Goal: Task Accomplishment & Management: Manage account settings

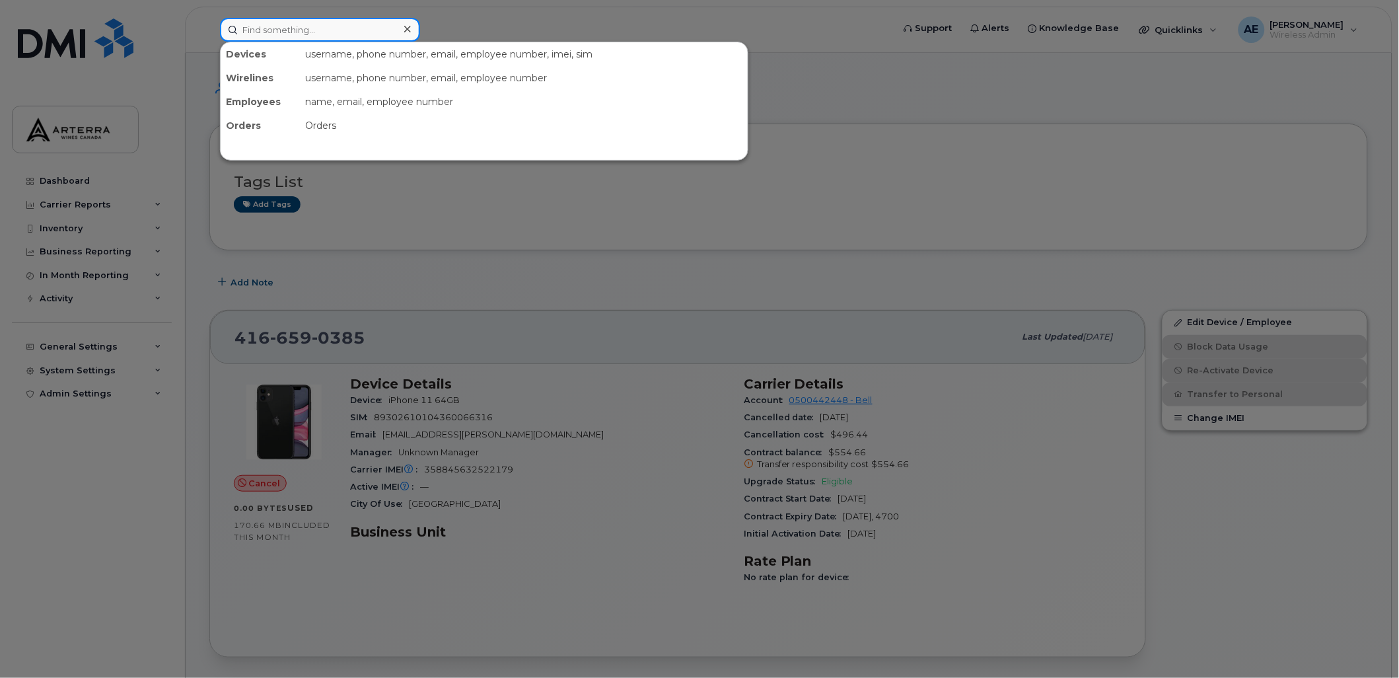
paste input "2895477426"
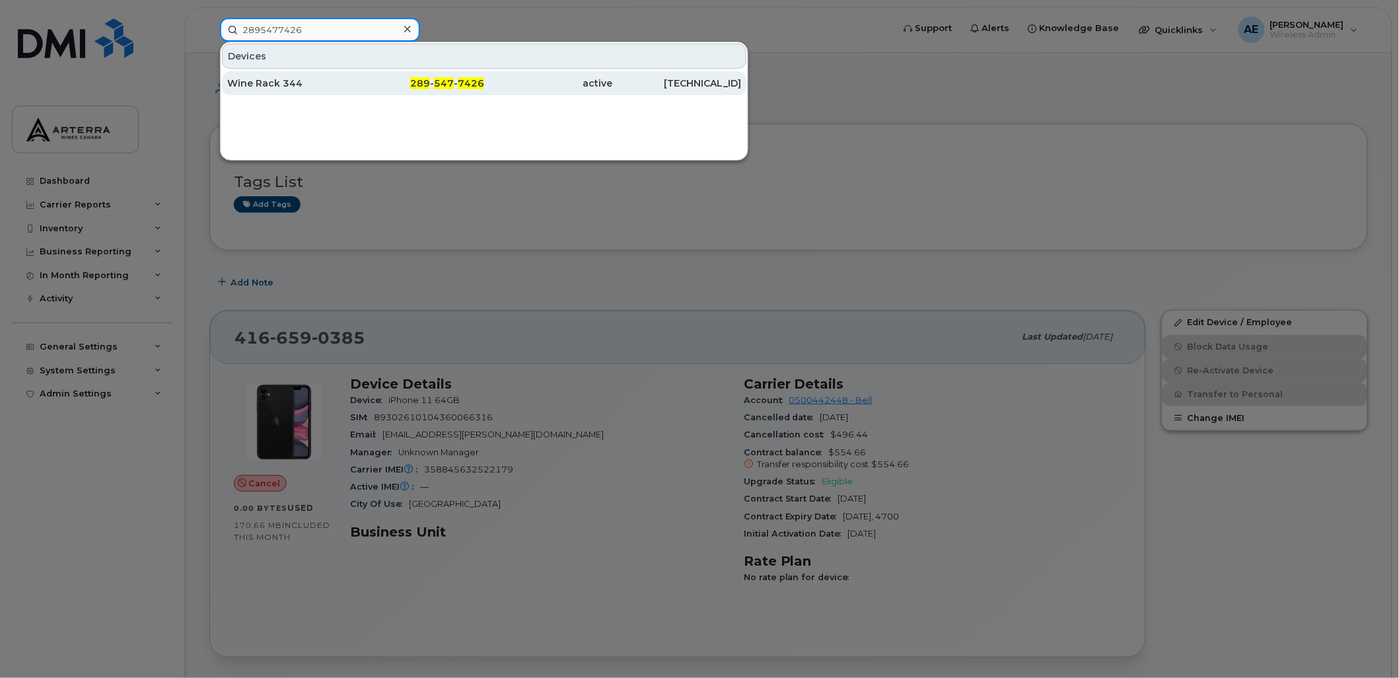
type input "2895477426"
click at [287, 83] on div "Wine Rack 344" at bounding box center [291, 83] width 129 height 13
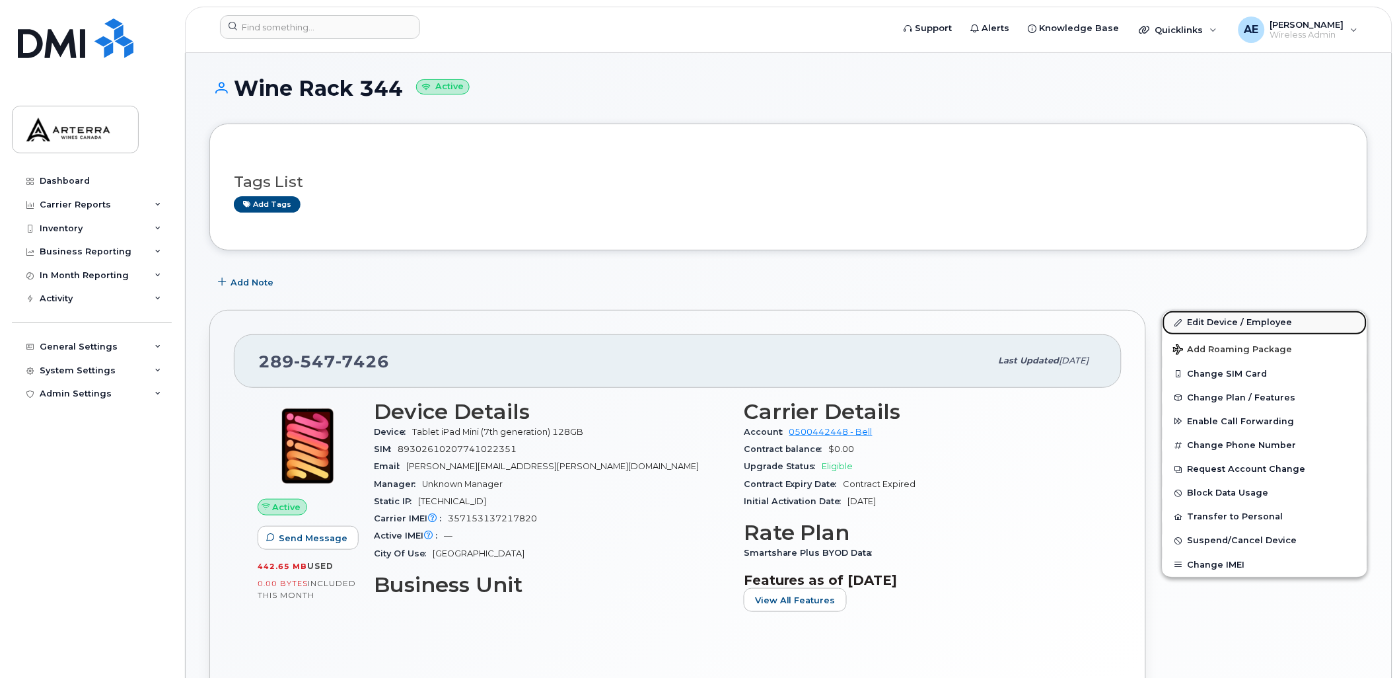
click at [1281, 322] on link "Edit Device / Employee" at bounding box center [1264, 322] width 205 height 24
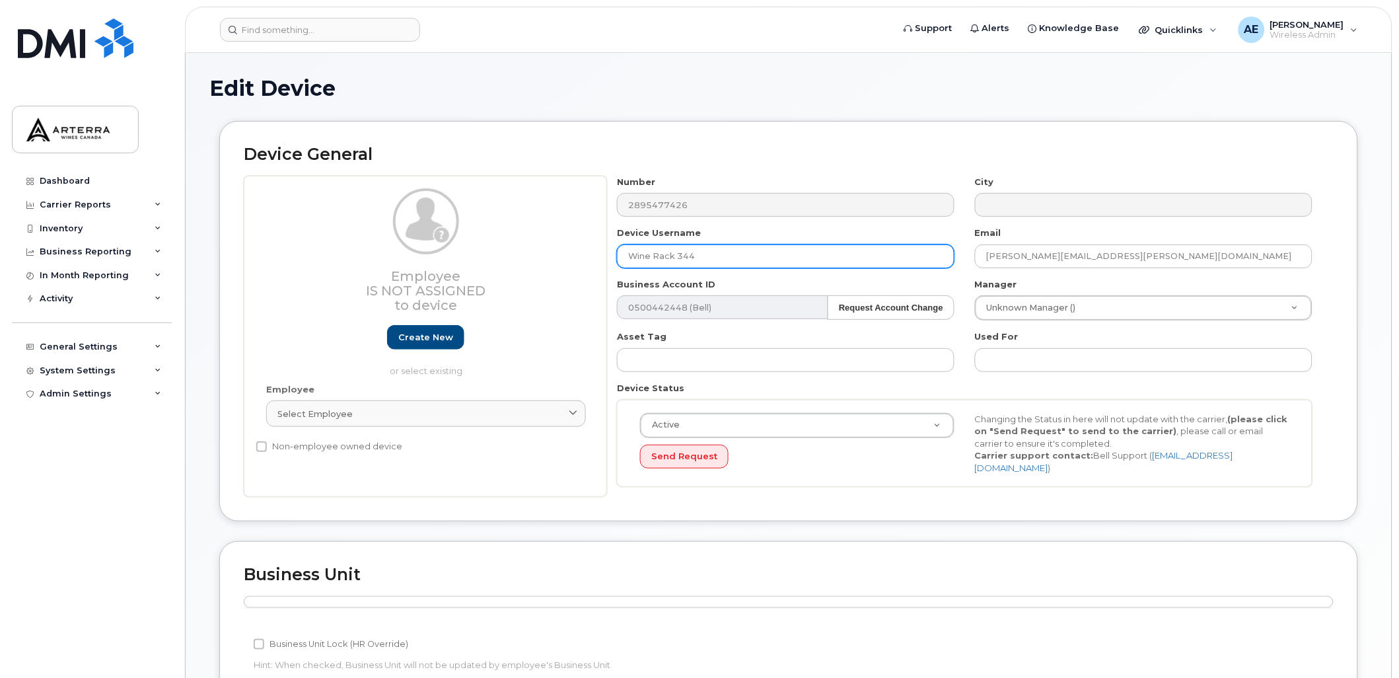
click at [800, 251] on input "Wine Rack 344" at bounding box center [785, 256] width 337 height 24
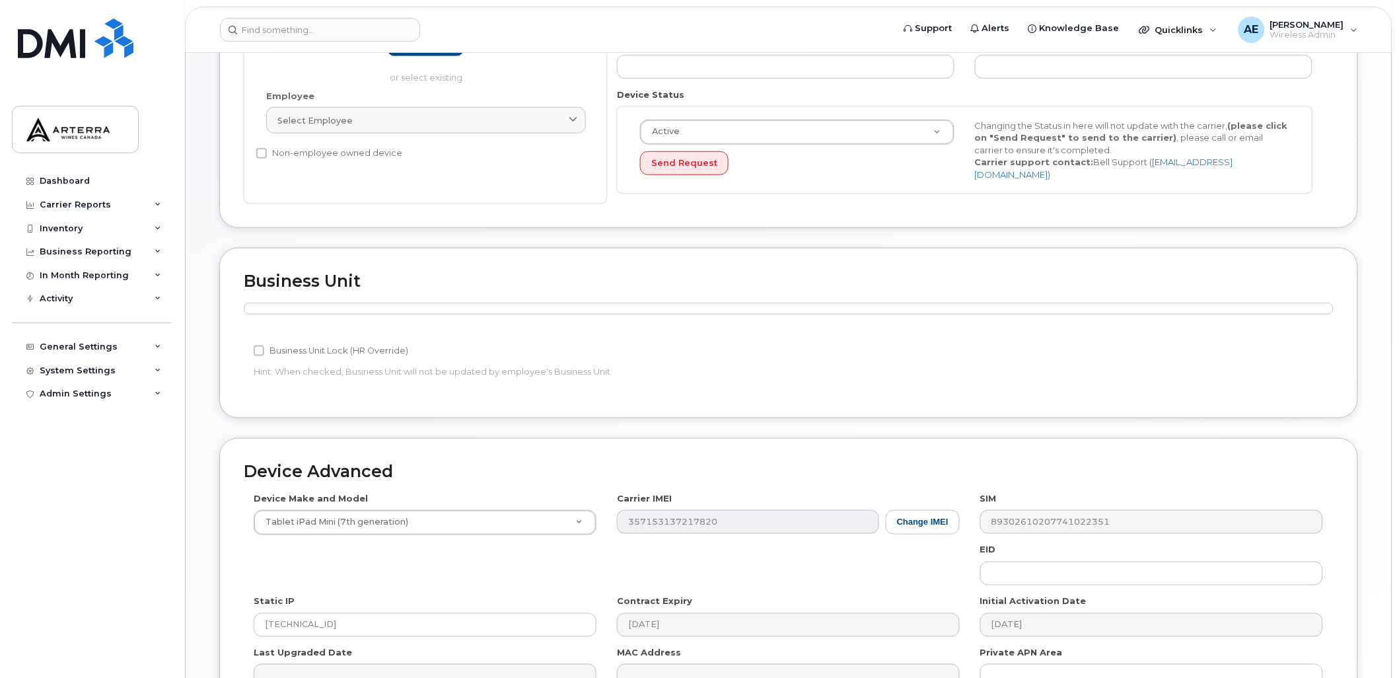
scroll to position [367, 0]
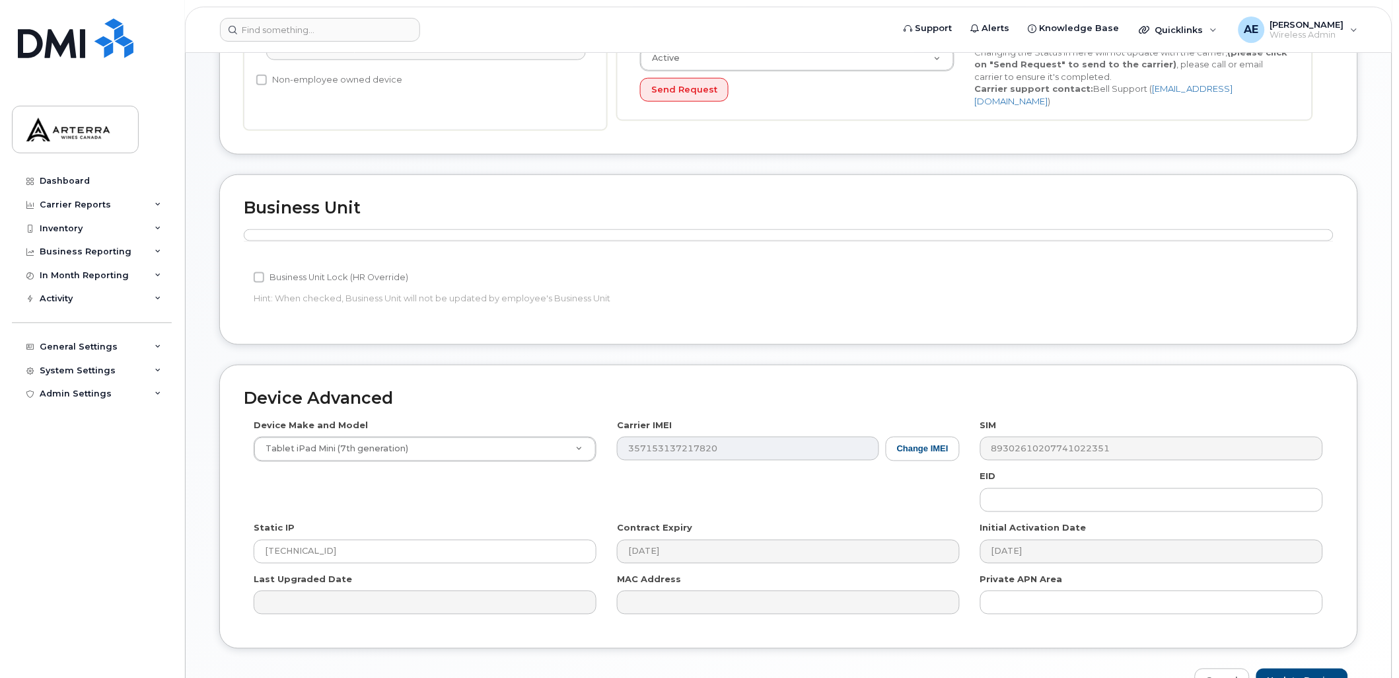
type input "Wine Rack 365"
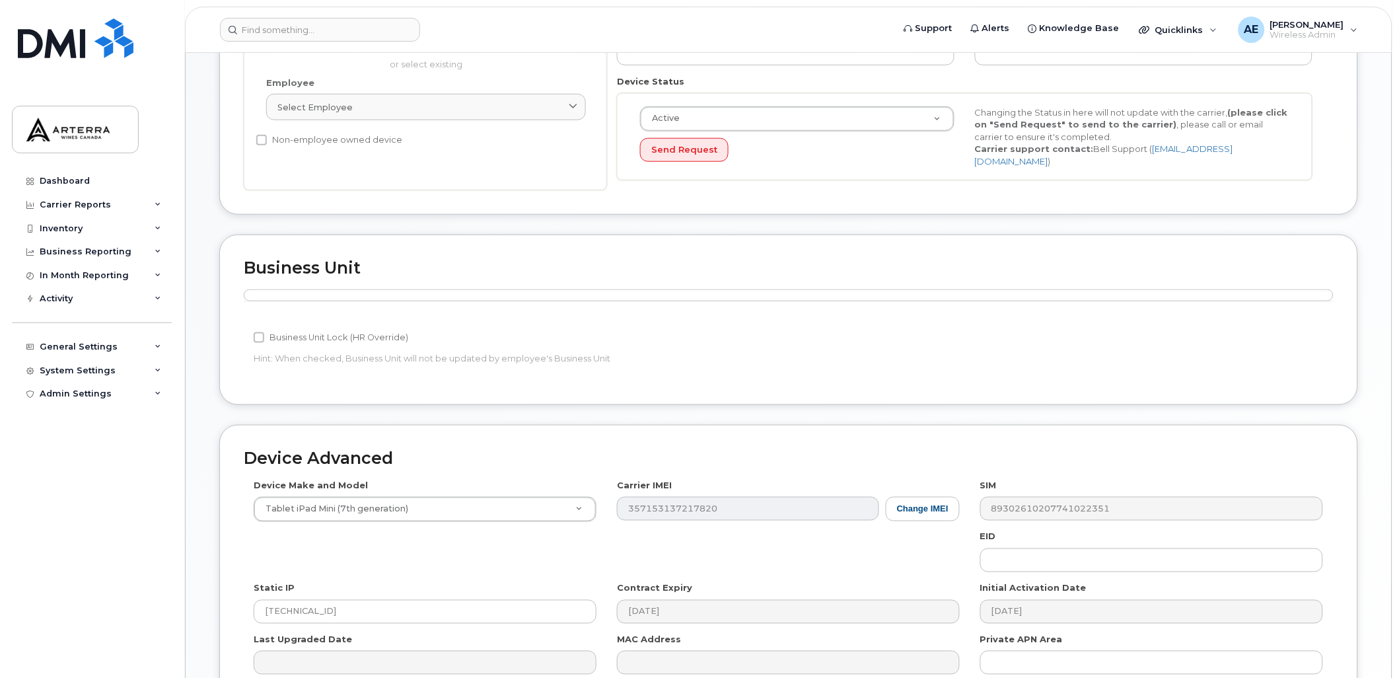
scroll to position [443, 0]
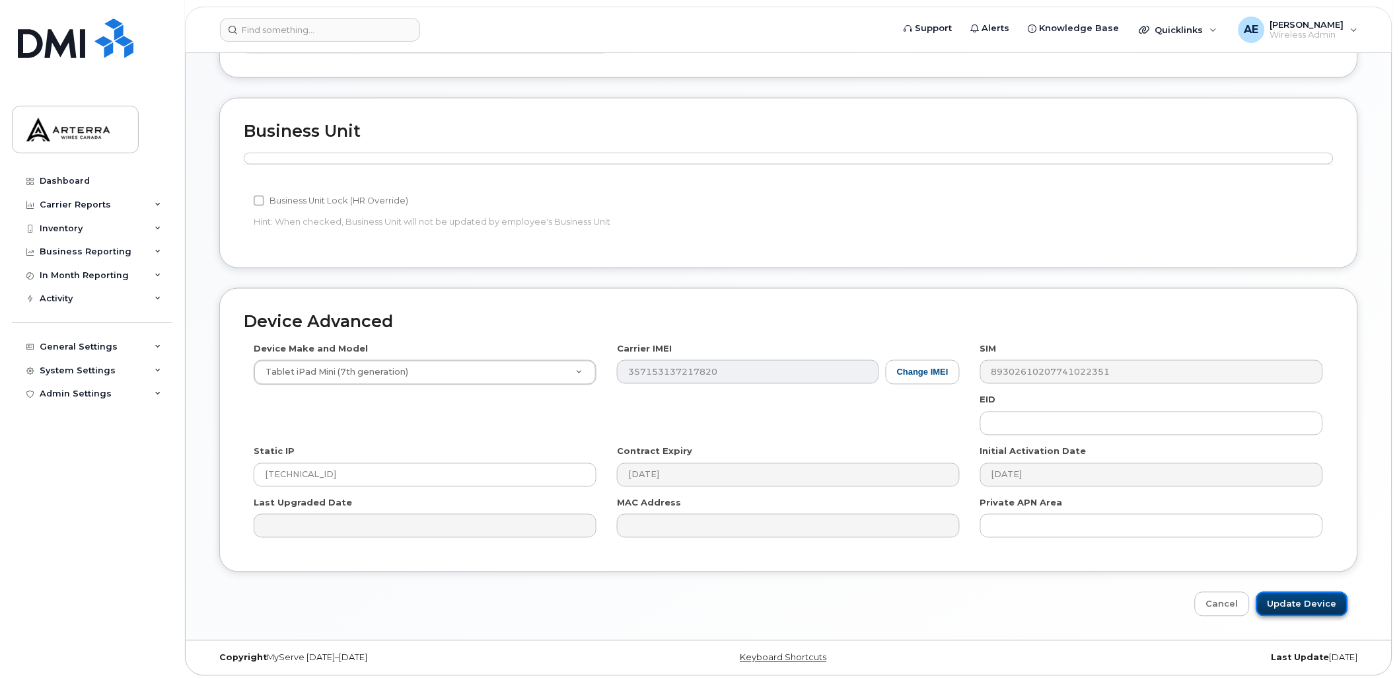
click at [1335, 598] on input "Update Device" at bounding box center [1302, 604] width 92 height 24
type input "Saving..."
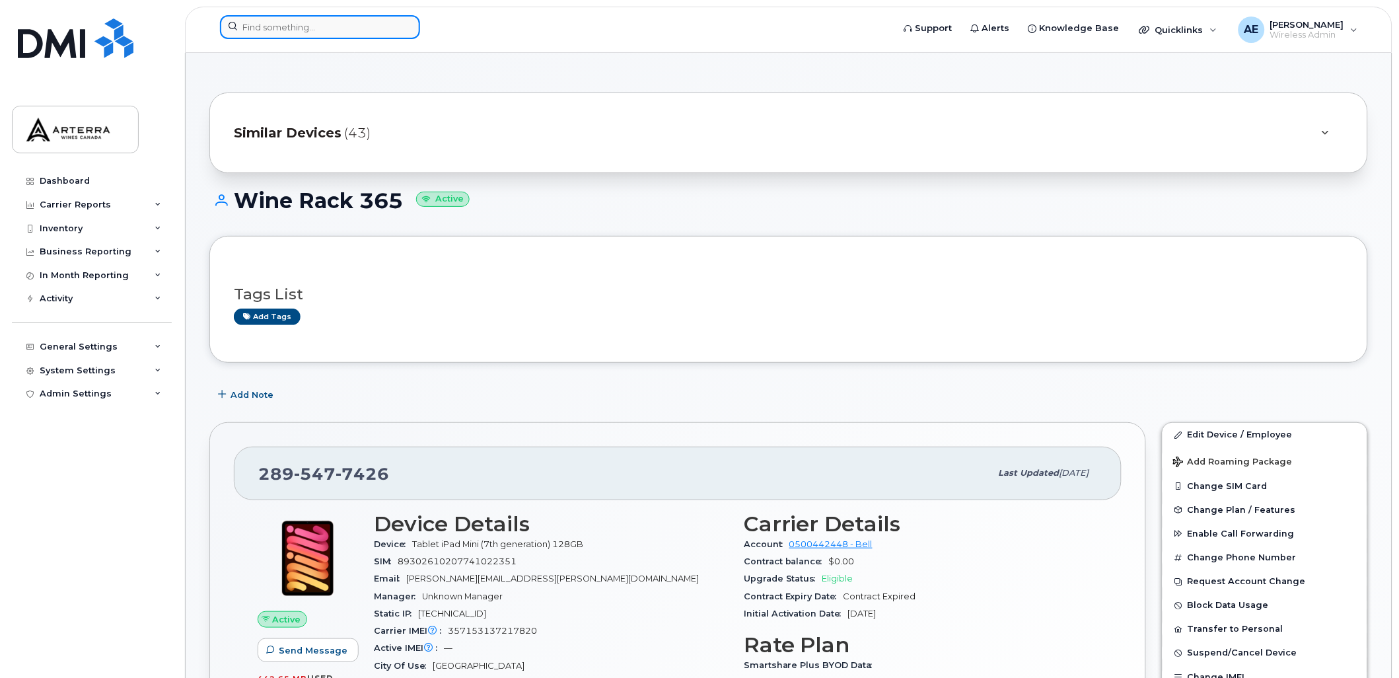
click at [313, 24] on input at bounding box center [320, 27] width 200 height 24
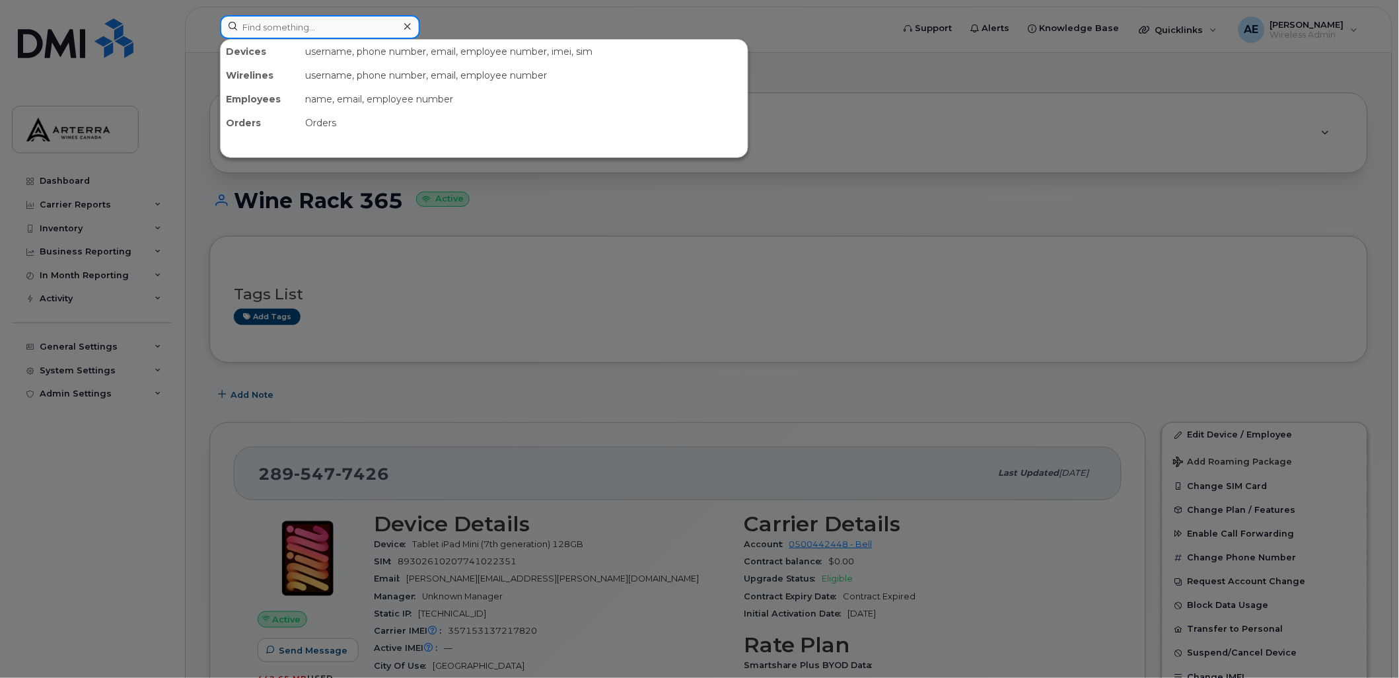
paste input "12895478098"
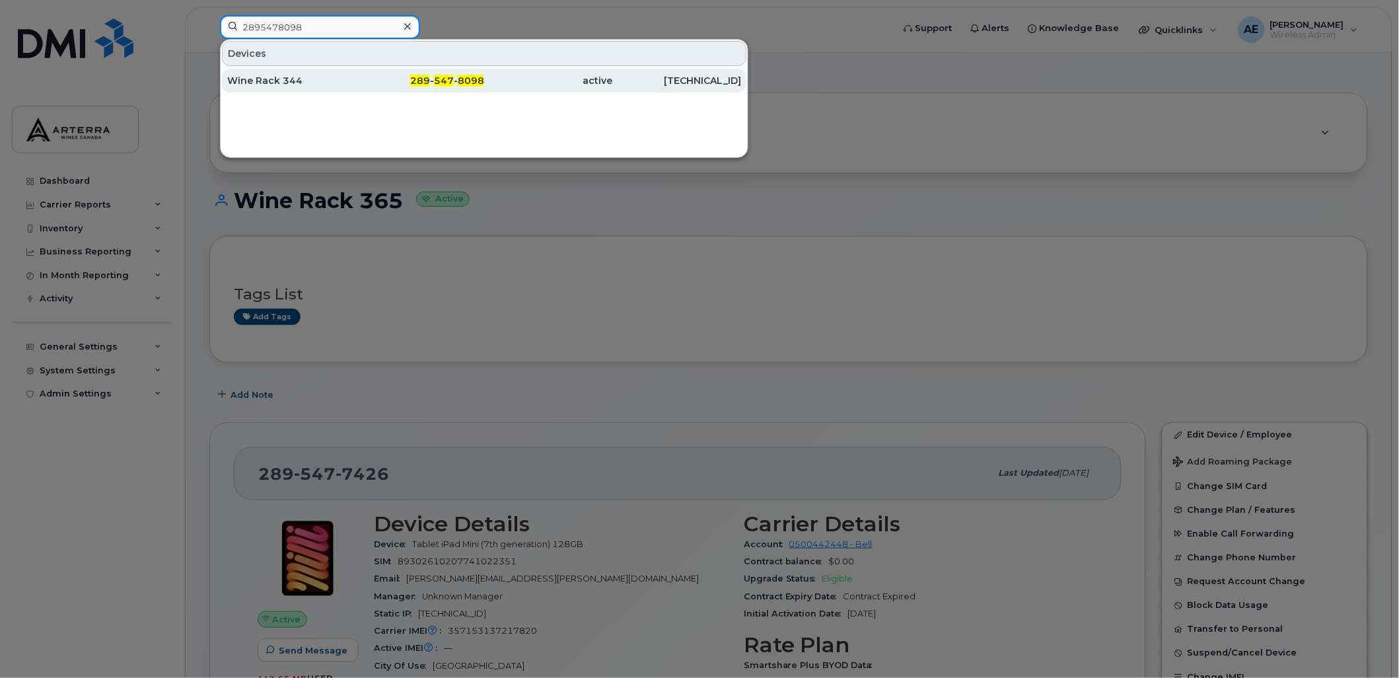
type input "2895478098"
click at [295, 74] on div "Wine Rack 344" at bounding box center [291, 81] width 129 height 24
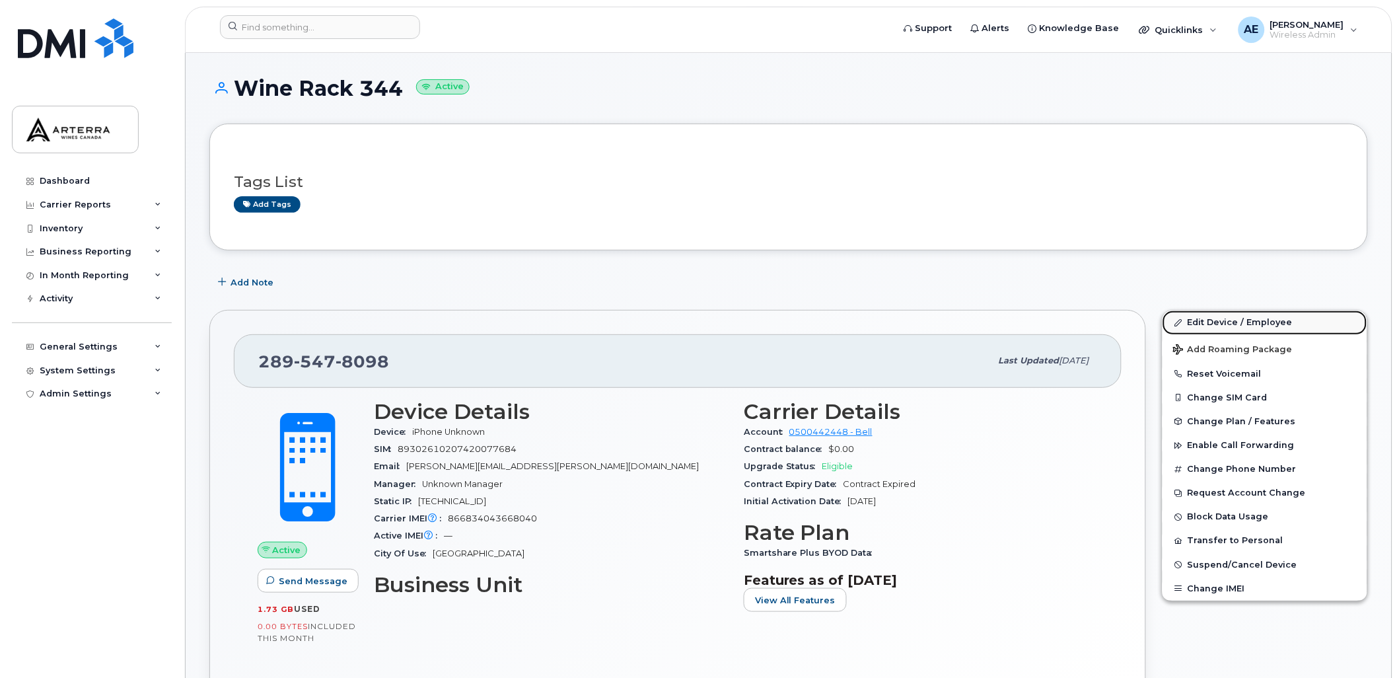
click at [1211, 320] on link "Edit Device / Employee" at bounding box center [1264, 322] width 205 height 24
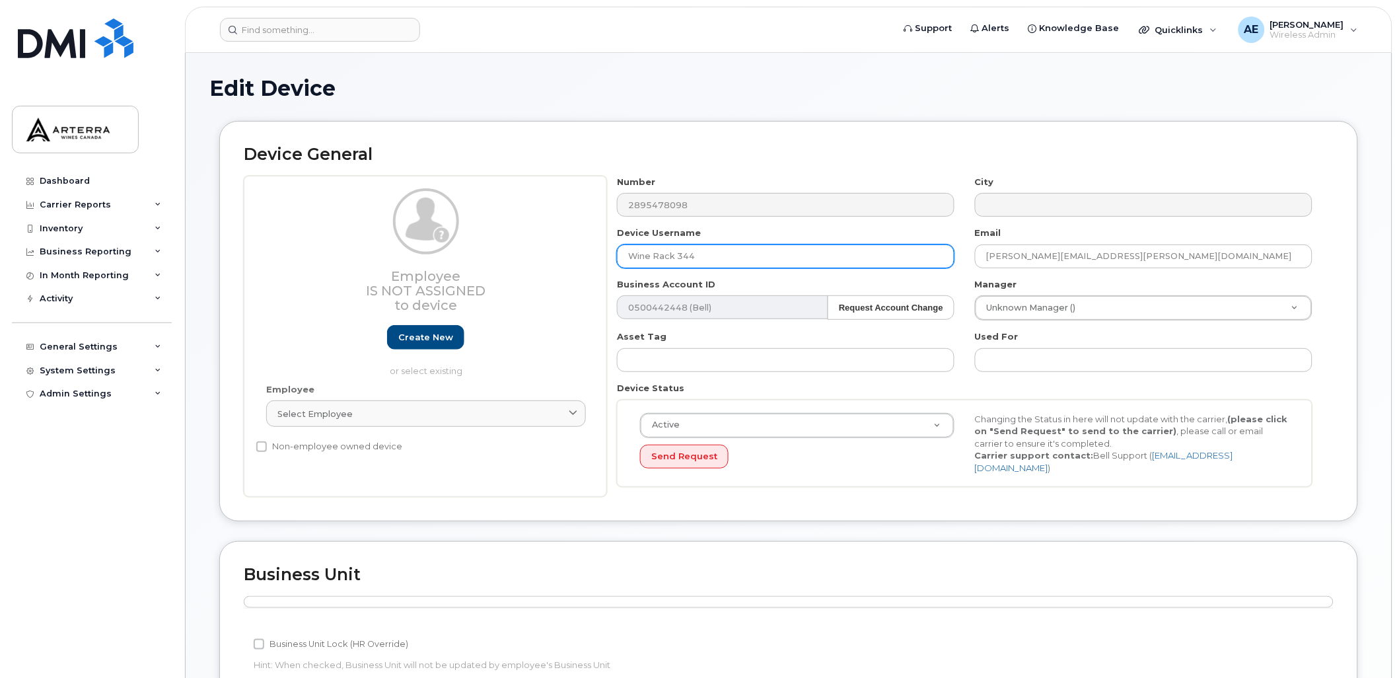
click at [763, 255] on input "Wine Rack 344" at bounding box center [785, 256] width 337 height 24
click at [751, 260] on input "Wine Rack 3" at bounding box center [785, 256] width 337 height 24
type input "Wine Rack 365"
type input "Saving..."
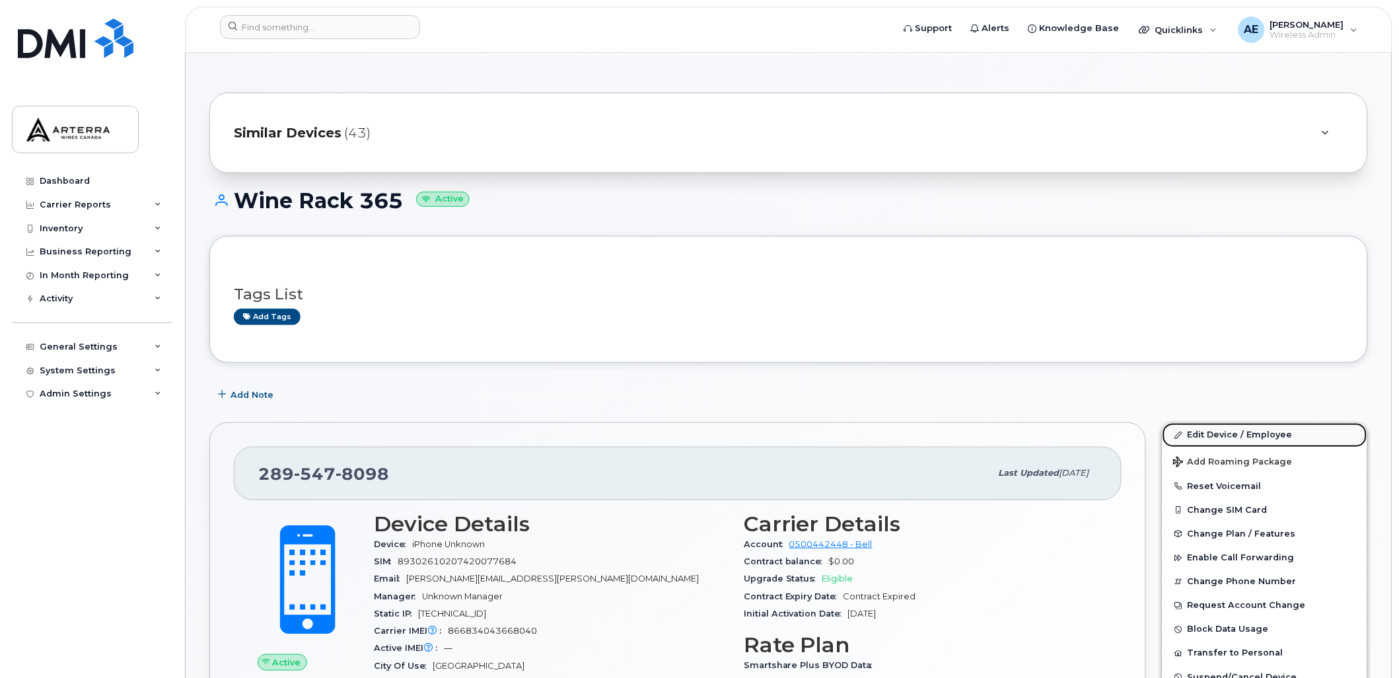
drag, startPoint x: 1244, startPoint y: 431, endPoint x: 1237, endPoint y: 435, distance: 8.0
click at [1244, 431] on link "Edit Device / Employee" at bounding box center [1264, 435] width 205 height 24
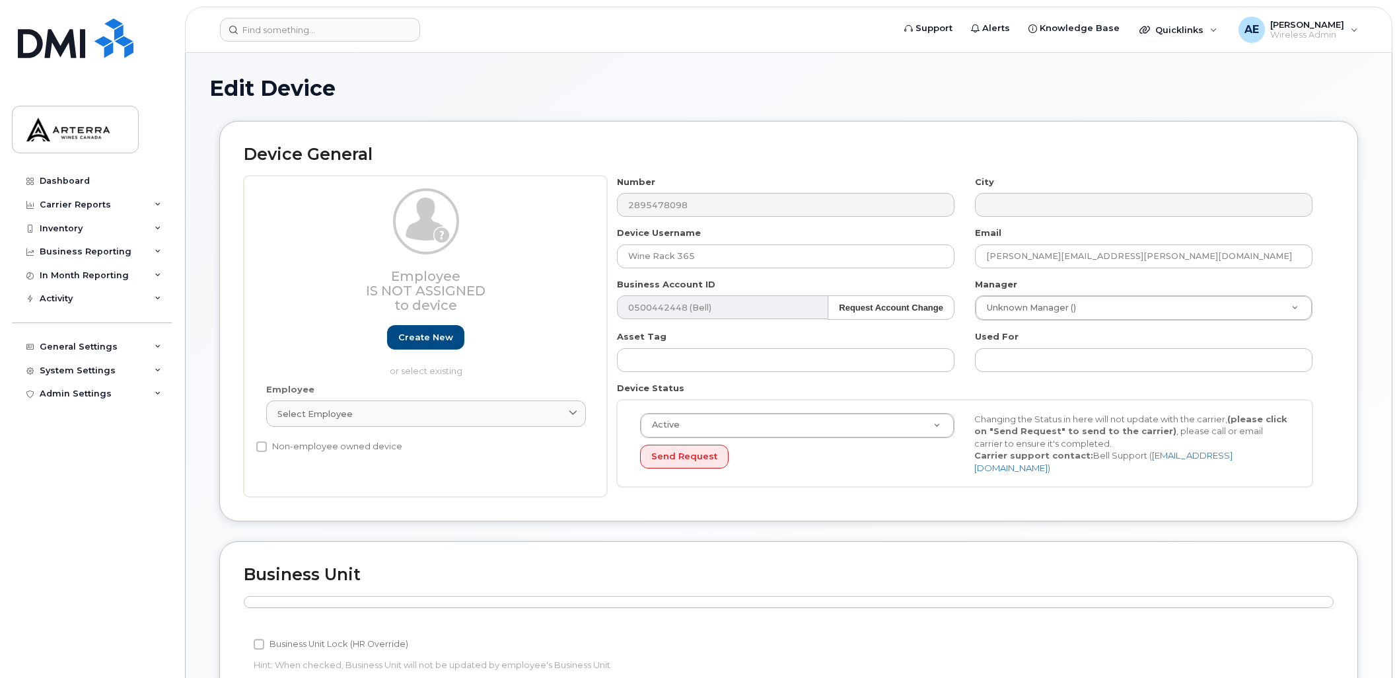
scroll to position [367, 0]
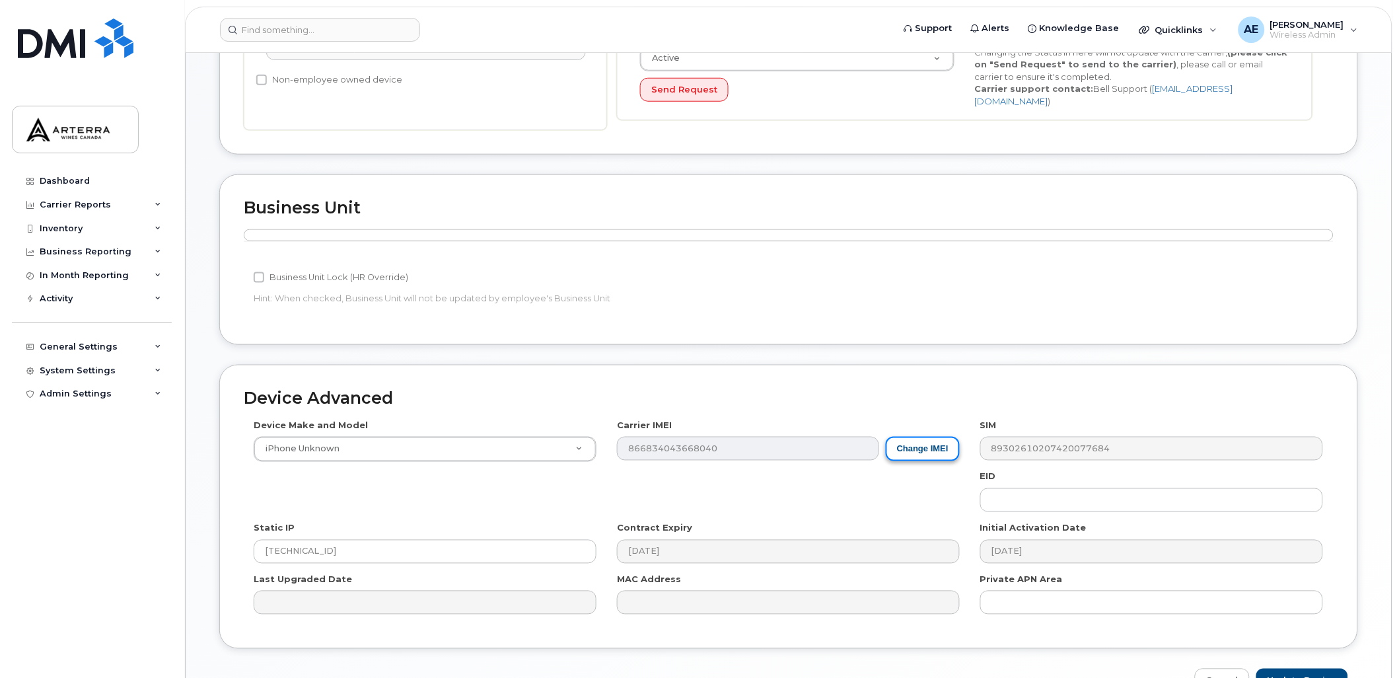
click at [915, 447] on button "Change IMEI" at bounding box center [923, 449] width 74 height 24
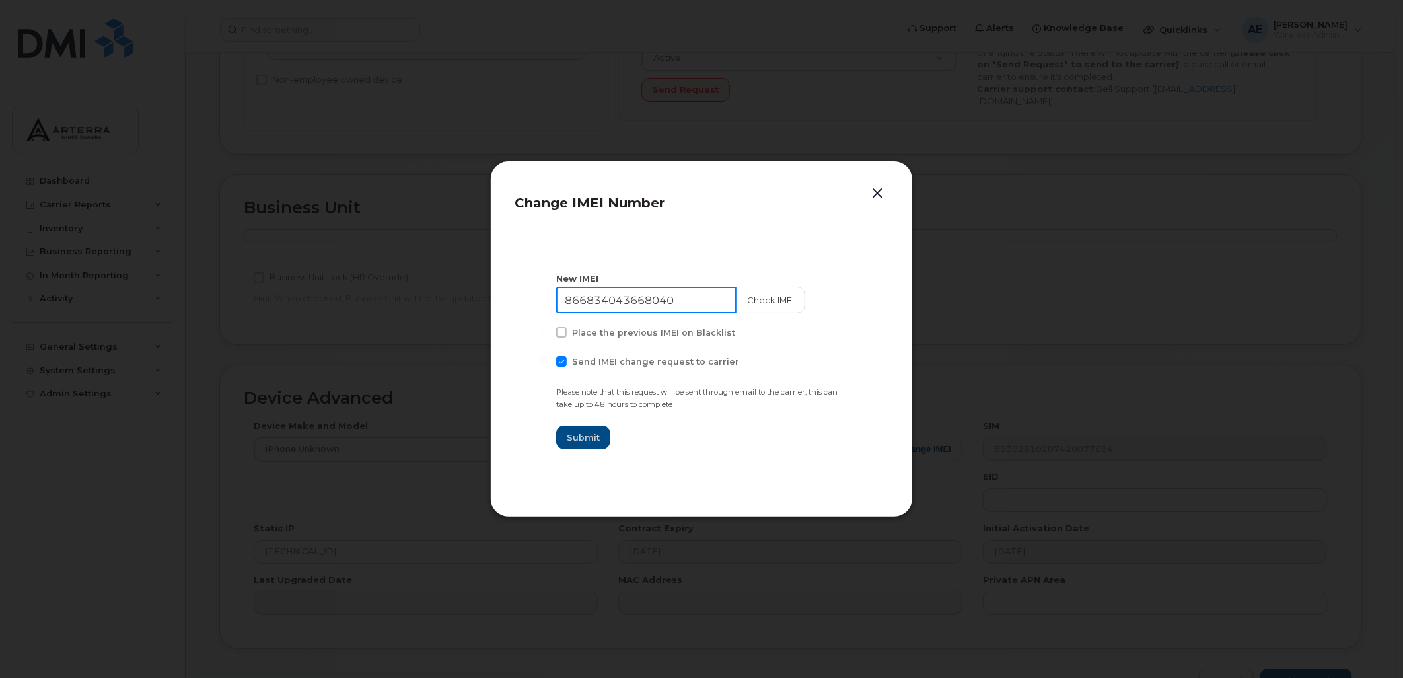
drag, startPoint x: 712, startPoint y: 298, endPoint x: 563, endPoint y: 299, distance: 149.3
click at [563, 299] on input "866834043668040" at bounding box center [646, 300] width 180 height 26
paste input "356448108056939"
type input "356448108056939"
click at [780, 299] on button "Check IMEI" at bounding box center [768, 300] width 69 height 26
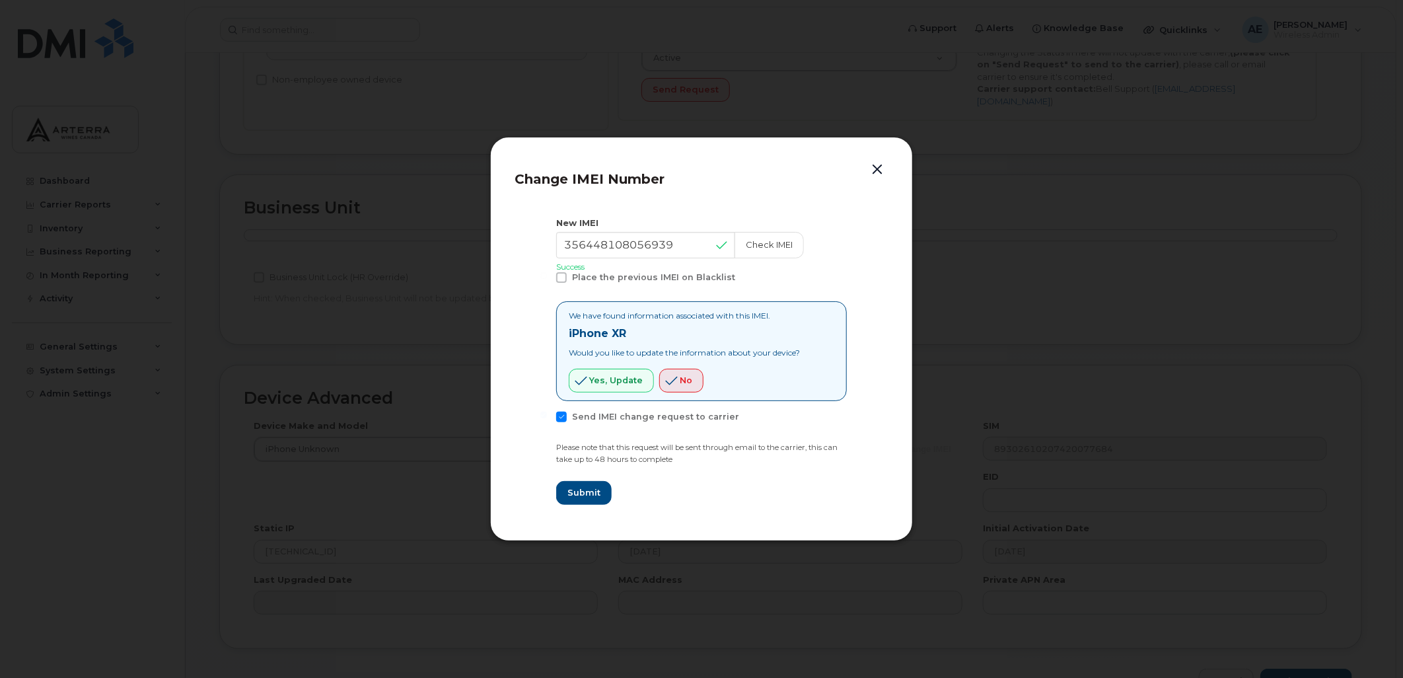
click at [563, 411] on span at bounding box center [561, 416] width 11 height 11
click at [547, 411] on input "Send IMEI change request to carrier" at bounding box center [543, 414] width 7 height 7
checkbox input "false"
click at [589, 375] on span "Yes, update" at bounding box center [615, 380] width 53 height 13
click at [595, 490] on span "Submit" at bounding box center [583, 492] width 33 height 13
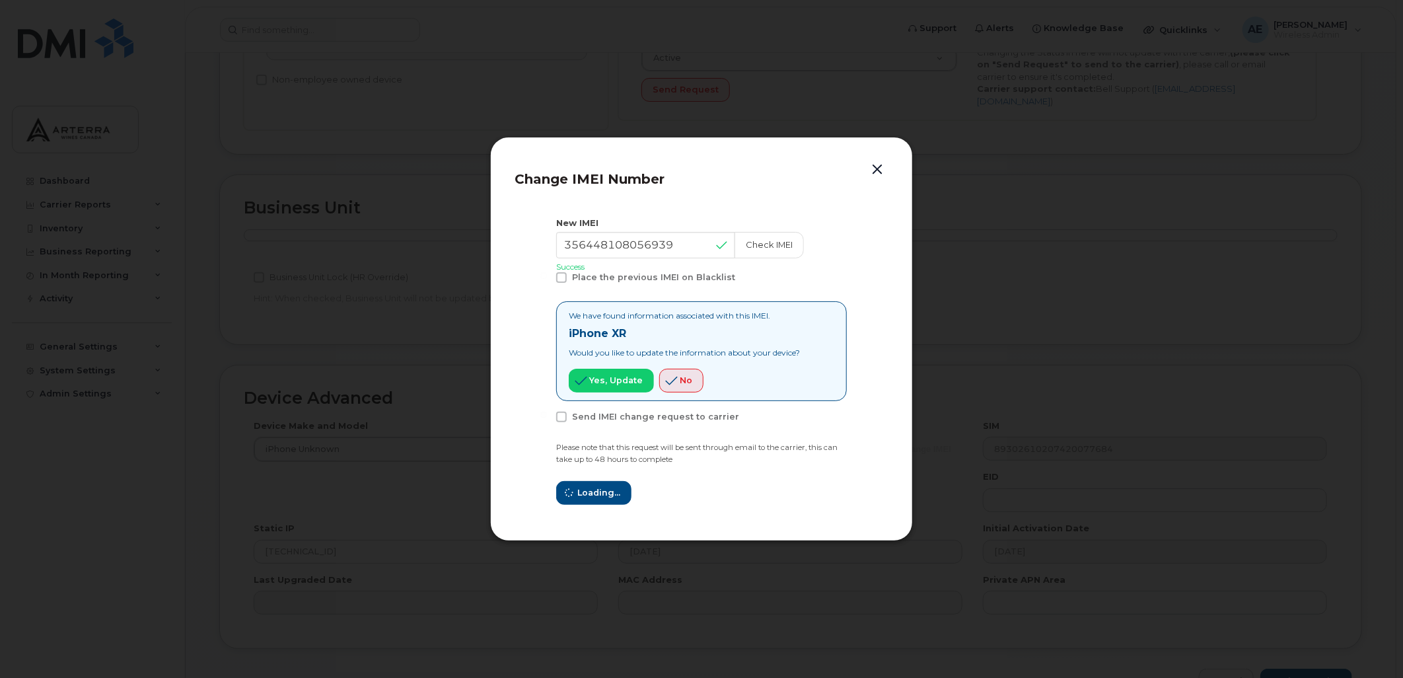
type input "356448108056939"
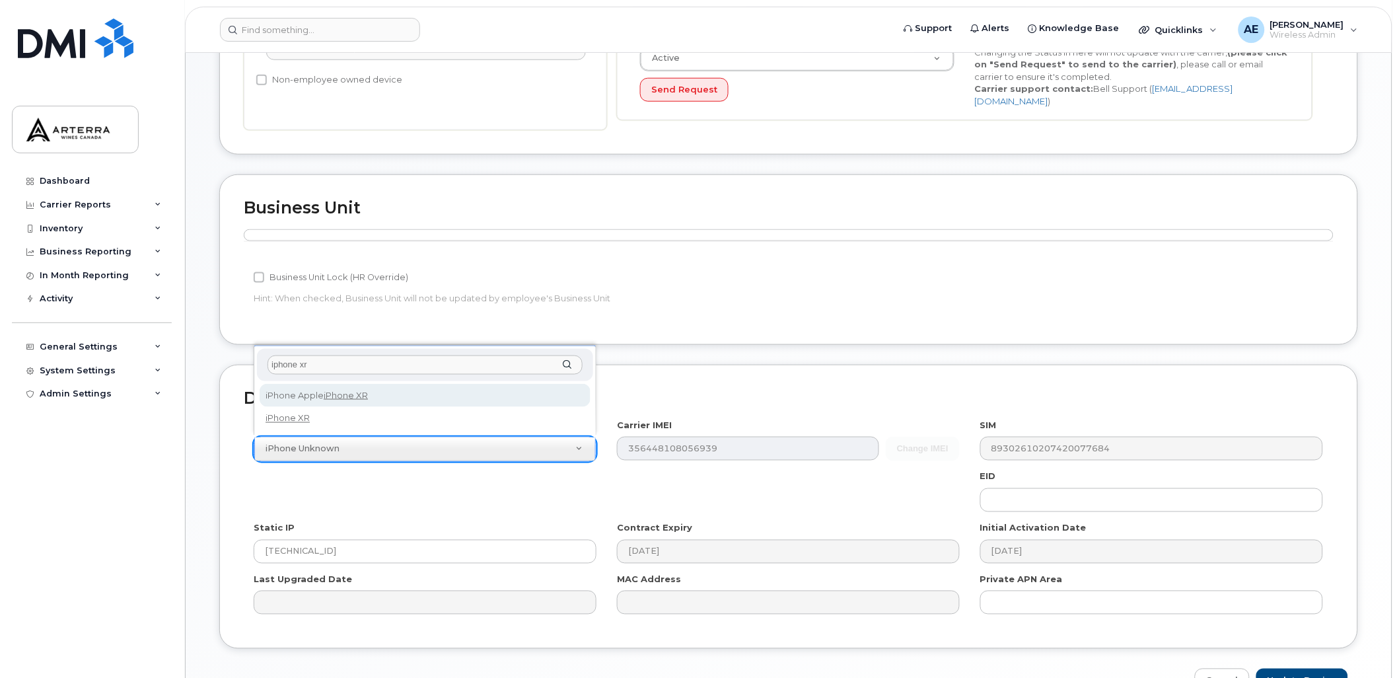
type input "iphone xr"
select select "1612"
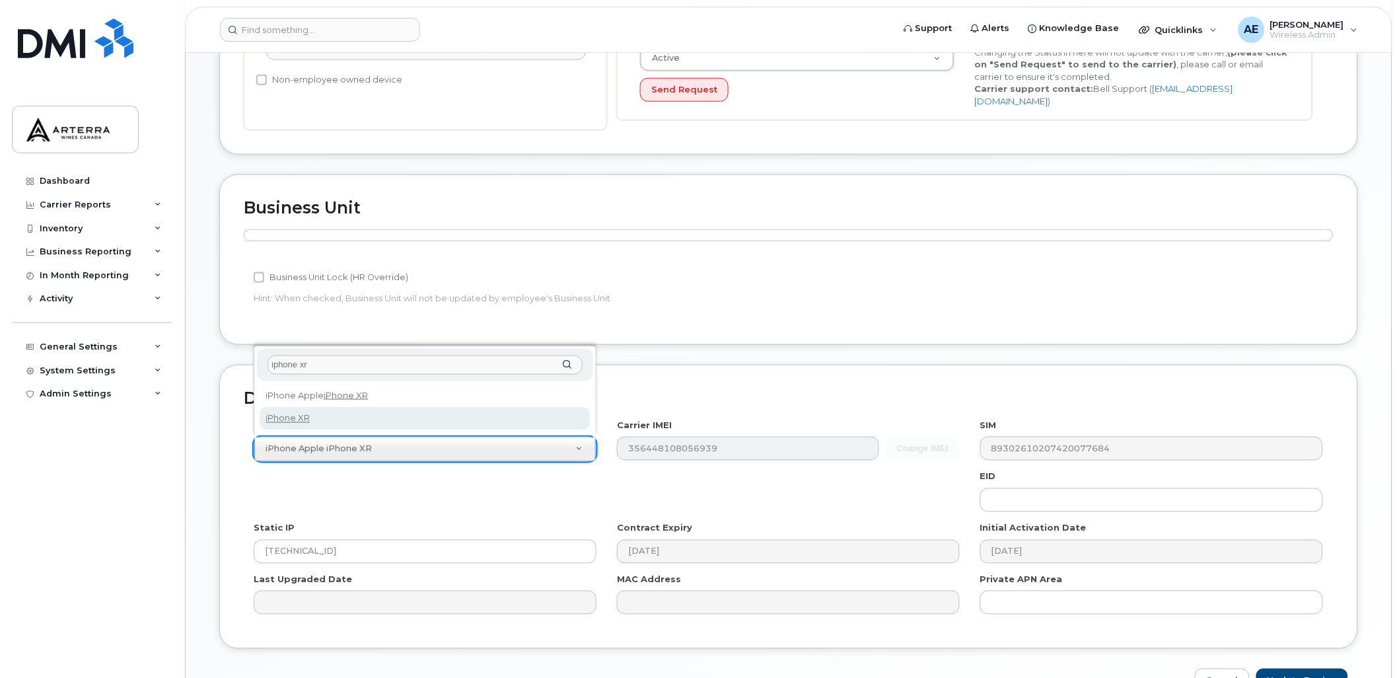
type input "iphone xr"
select select "2558"
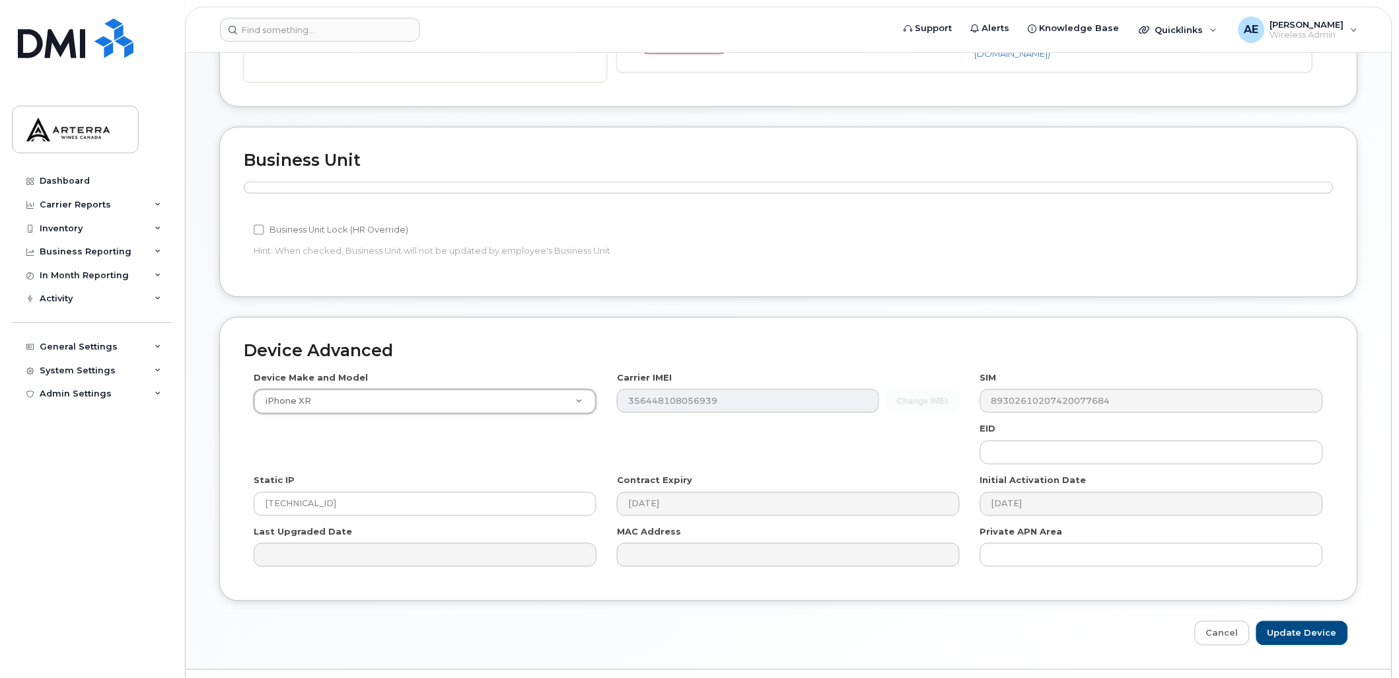
scroll to position [443, 0]
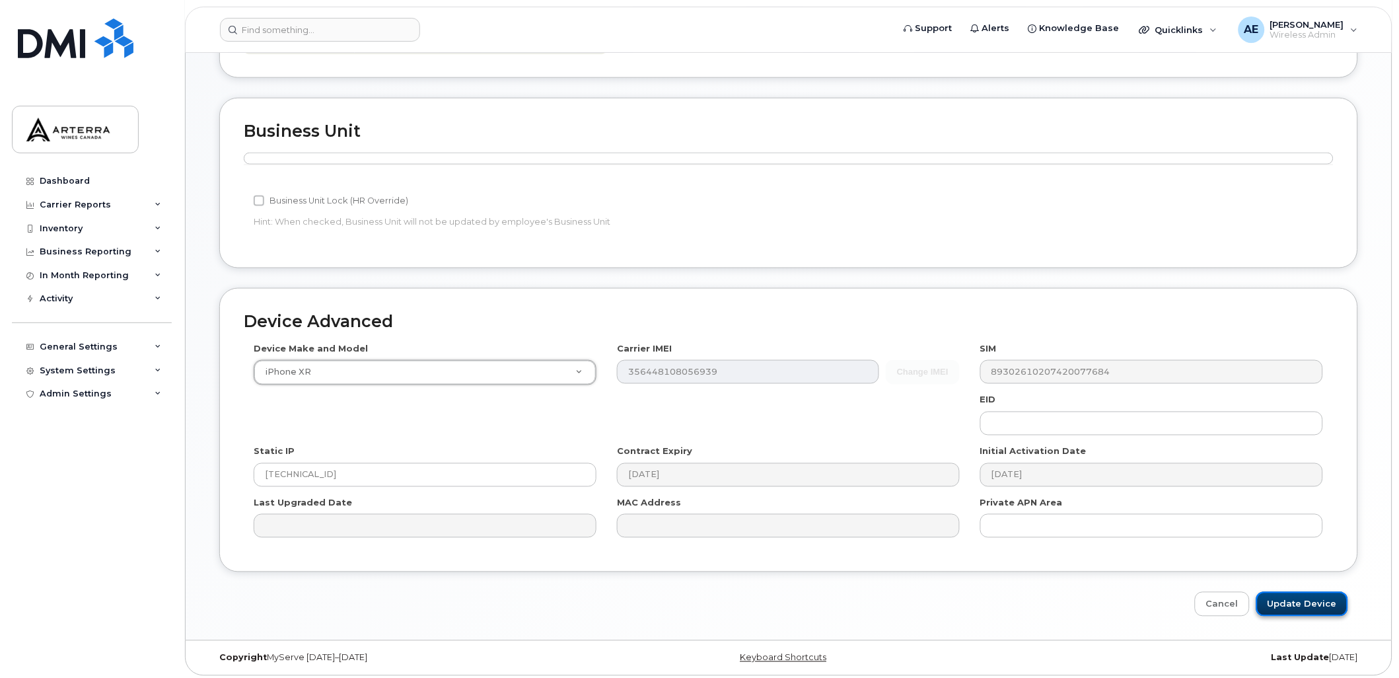
click at [1306, 599] on input "Update Device" at bounding box center [1302, 604] width 92 height 24
type input "Saving..."
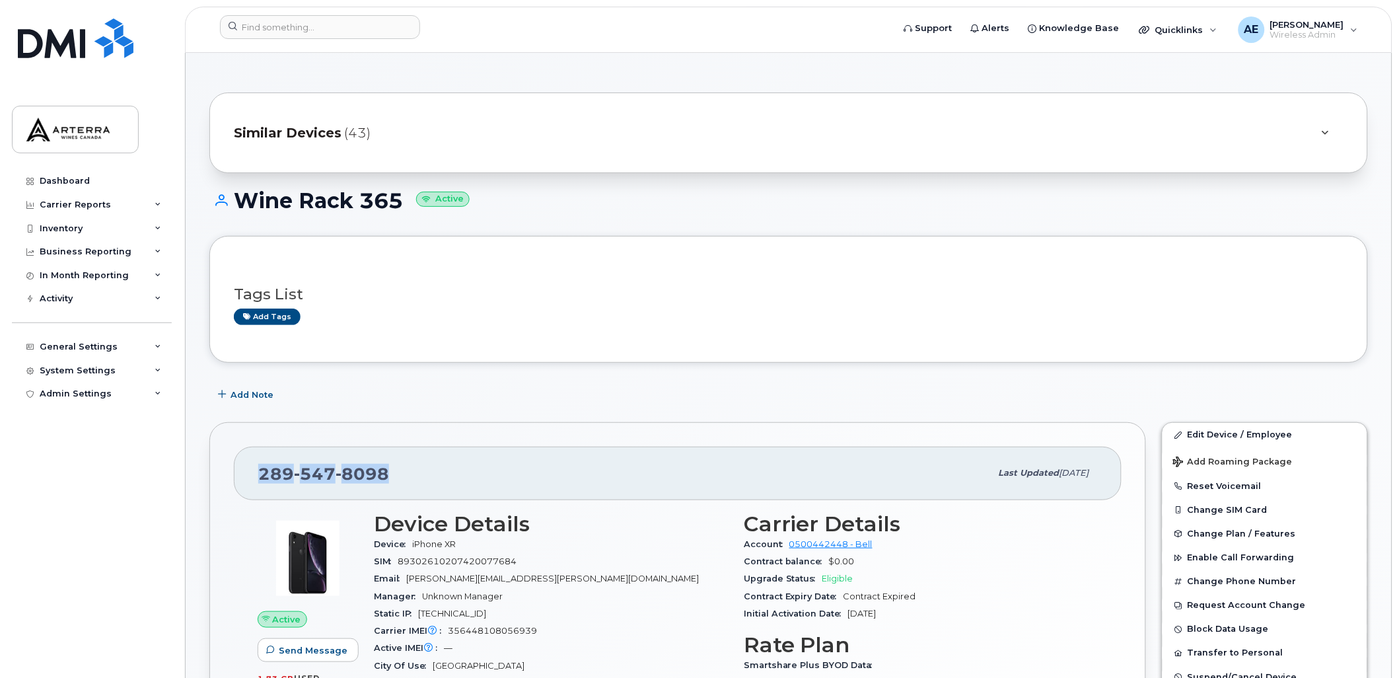
drag, startPoint x: 386, startPoint y: 477, endPoint x: 259, endPoint y: 474, distance: 126.8
click at [259, 474] on span "[PHONE_NUMBER]" at bounding box center [323, 474] width 131 height 20
drag, startPoint x: 259, startPoint y: 474, endPoint x: 267, endPoint y: 474, distance: 7.9
copy span "[PHONE_NUMBER]"
click at [424, 464] on div "[PHONE_NUMBER]" at bounding box center [624, 473] width 732 height 28
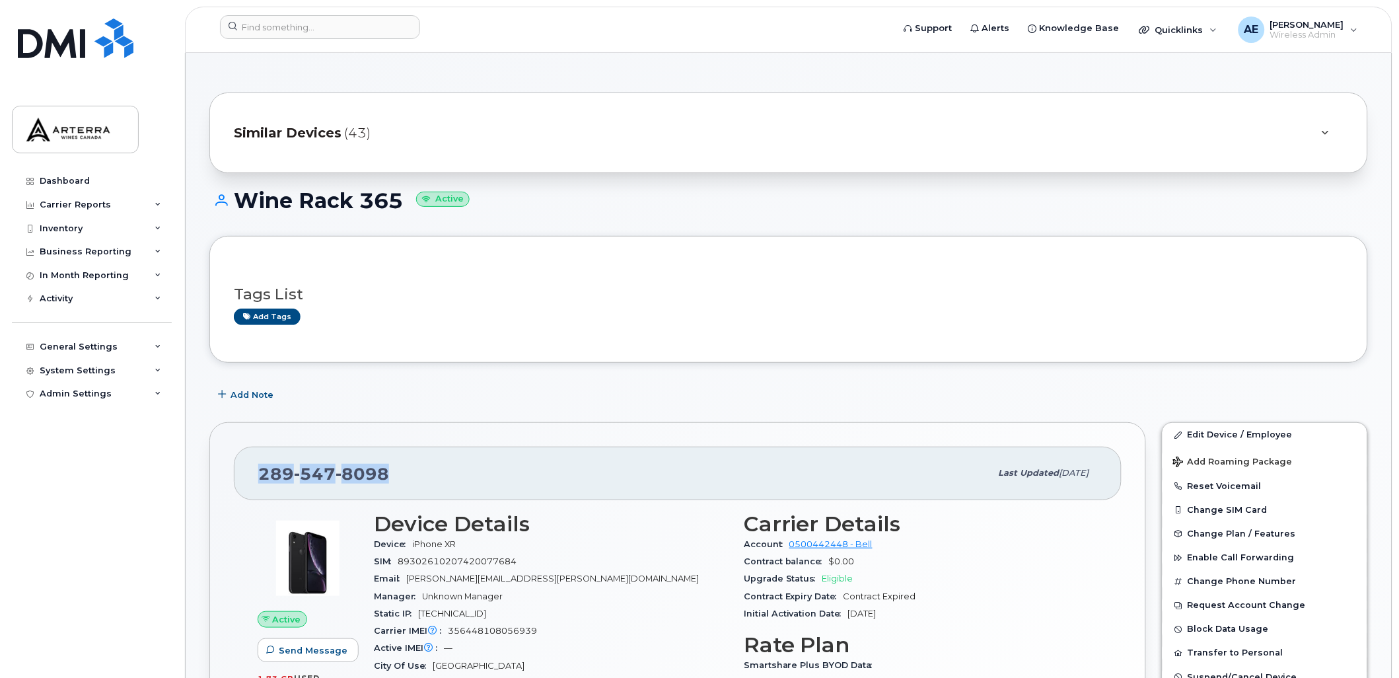
click at [392, 466] on div "[PHONE_NUMBER]" at bounding box center [624, 473] width 732 height 28
drag, startPoint x: 390, startPoint y: 473, endPoint x: 261, endPoint y: 474, distance: 128.8
click at [261, 474] on div "[PHONE_NUMBER]" at bounding box center [624, 473] width 732 height 28
copy span "[PHONE_NUMBER]"
